Goal: Information Seeking & Learning: Check status

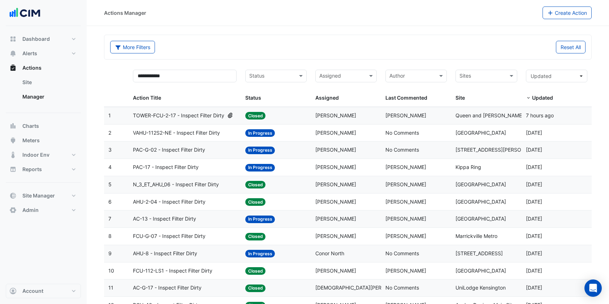
select select "***"
drag, startPoint x: 190, startPoint y: 74, endPoint x: 132, endPoint y: 69, distance: 58.3
click at [132, 69] on datatable-header-cell "**********" at bounding box center [185, 86] width 112 height 42
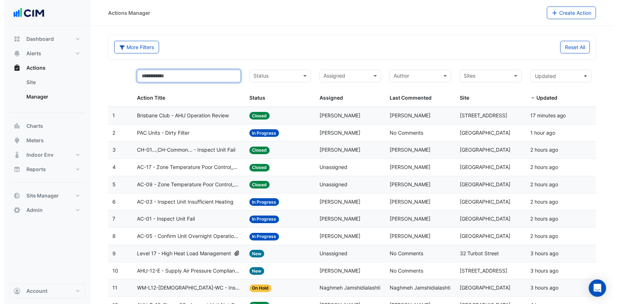
scroll to position [48, 0]
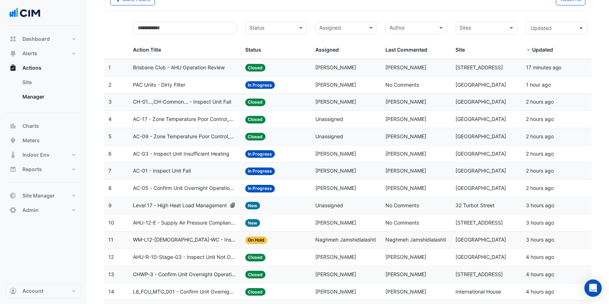
click at [217, 101] on span "CH-01...,CH-Common... - Inspect Unit Fail" at bounding box center [182, 102] width 98 height 8
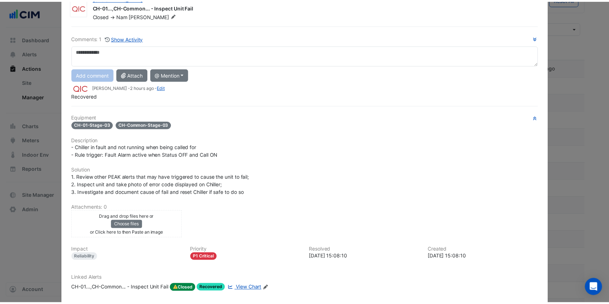
scroll to position [0, 0]
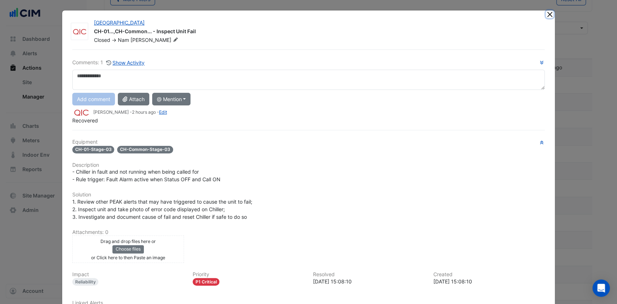
click at [546, 12] on button "Close" at bounding box center [550, 14] width 8 height 8
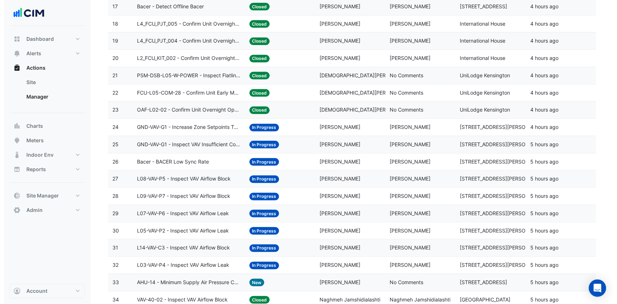
scroll to position [434, 0]
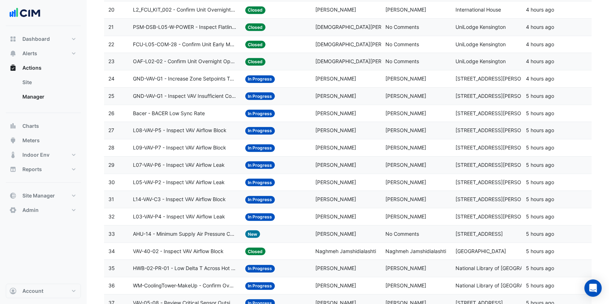
click at [194, 195] on span "L14-VAV-C3 - Inspect VAV Airflow Block" at bounding box center [179, 199] width 93 height 8
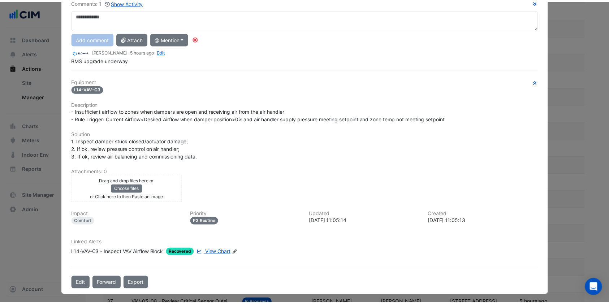
scroll to position [0, 0]
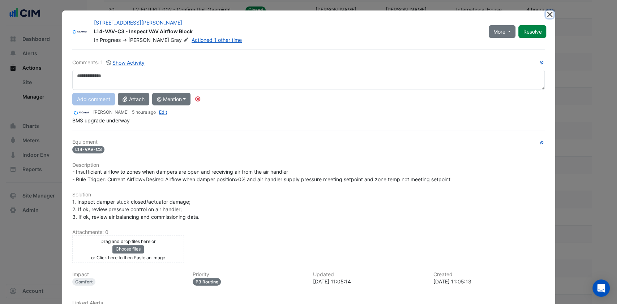
click at [546, 15] on button "Close" at bounding box center [550, 14] width 8 height 8
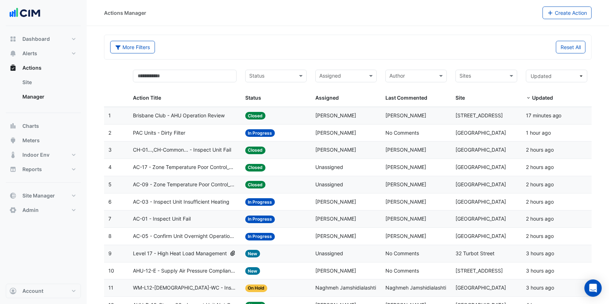
click at [174, 134] on span "PAC Units - Dirty Filter" at bounding box center [159, 133] width 52 height 8
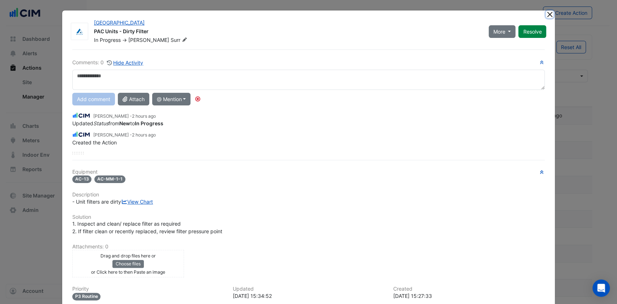
click at [546, 13] on button "Close" at bounding box center [550, 14] width 8 height 8
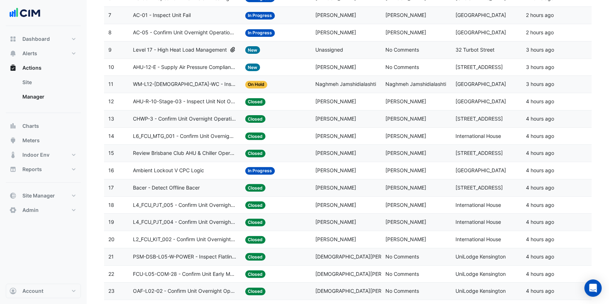
scroll to position [337, 0]
